Goal: Browse casually

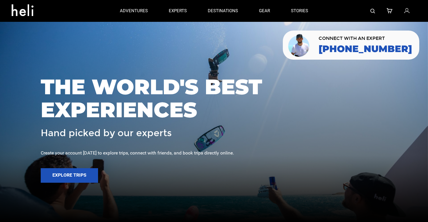
click at [28, 11] on icon at bounding box center [25, 8] width 26 height 9
click at [19, 12] on icon at bounding box center [25, 8] width 26 height 9
click at [19, 13] on icon at bounding box center [25, 8] width 26 height 9
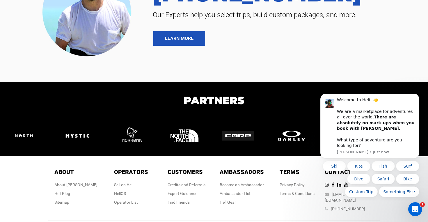
scroll to position [1287, 0]
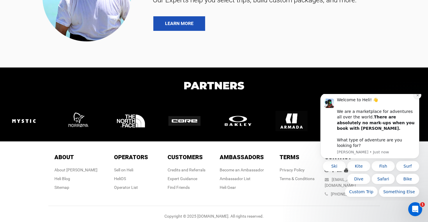
click at [417, 96] on icon "Dismiss notification" at bounding box center [417, 95] width 2 height 2
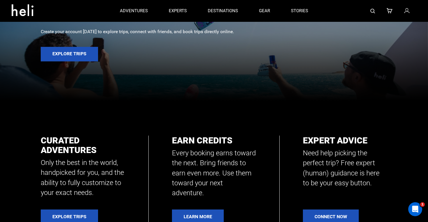
scroll to position [0, 0]
